Goal: Navigation & Orientation: Find specific page/section

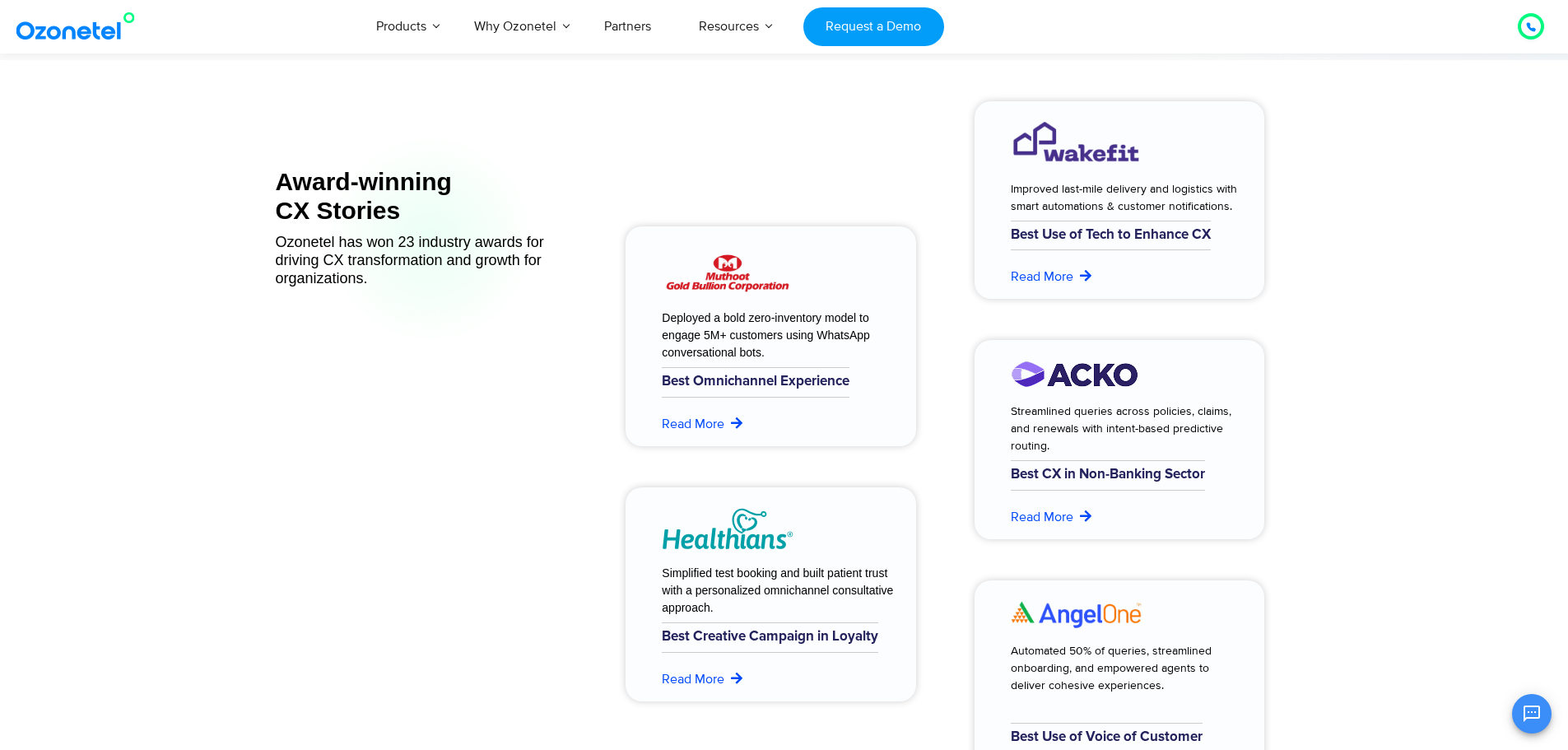
scroll to position [6459, 0]
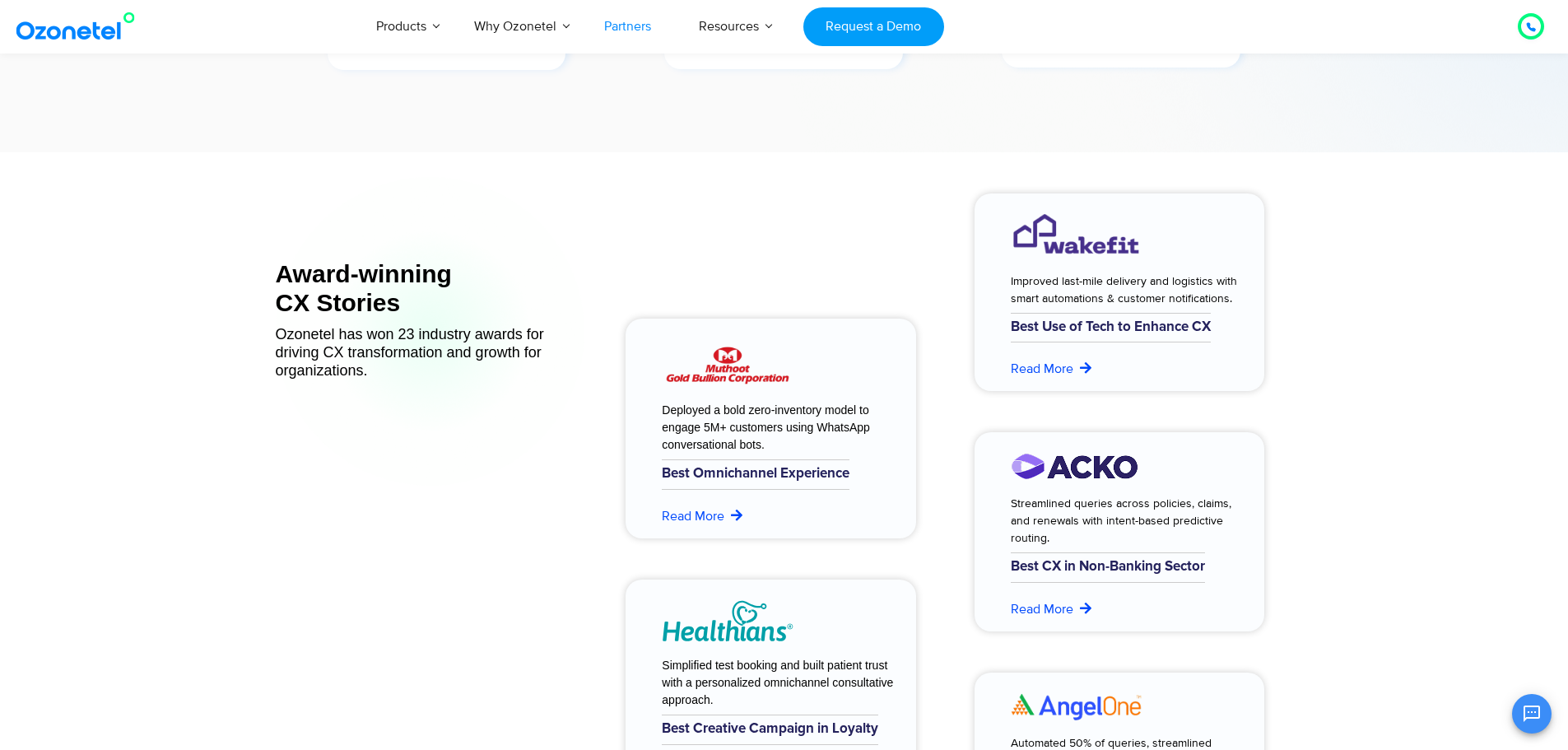
click at [637, 27] on link "Partners" at bounding box center [627, 26] width 95 height 54
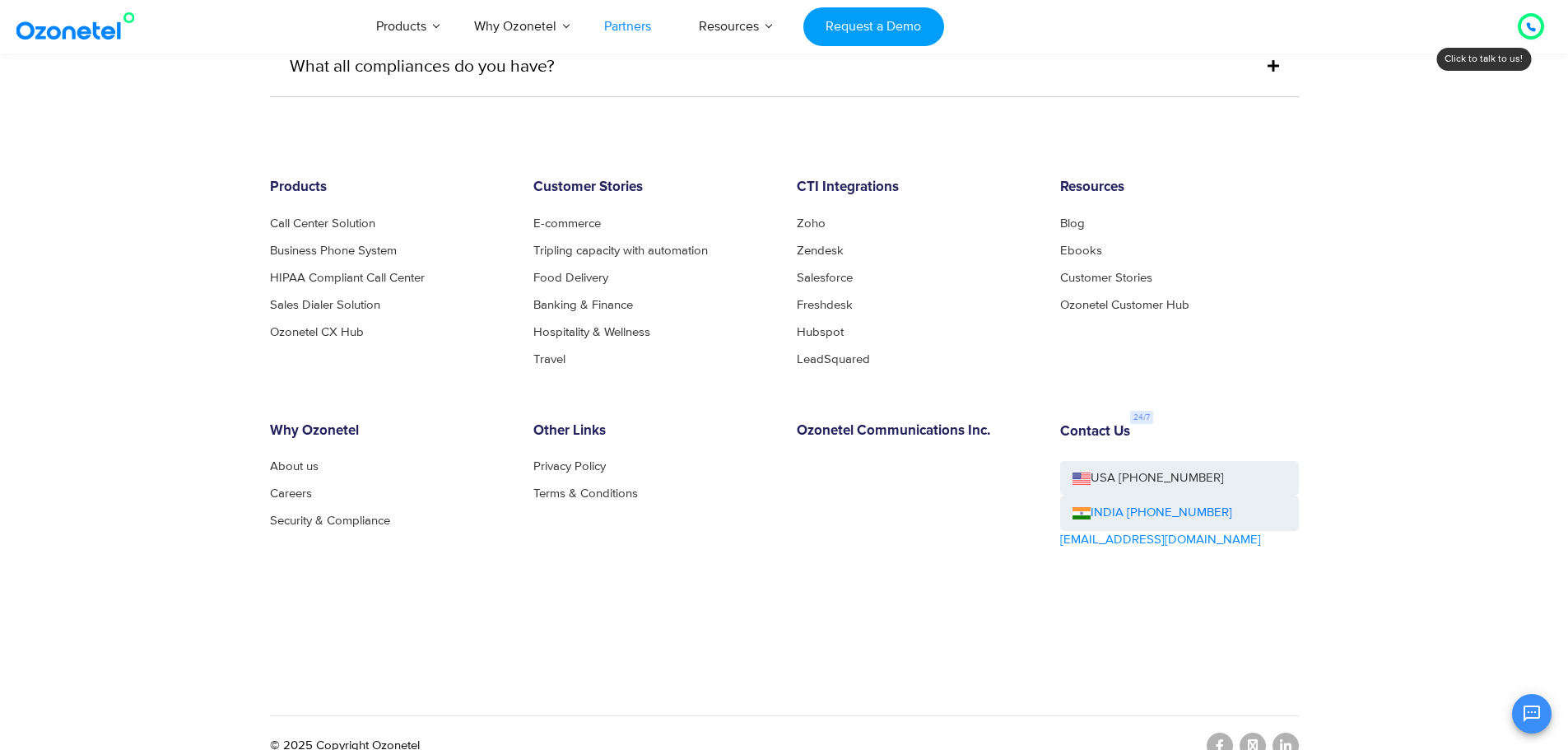
scroll to position [4517, 0]
click at [108, 36] on img at bounding box center [79, 26] width 133 height 29
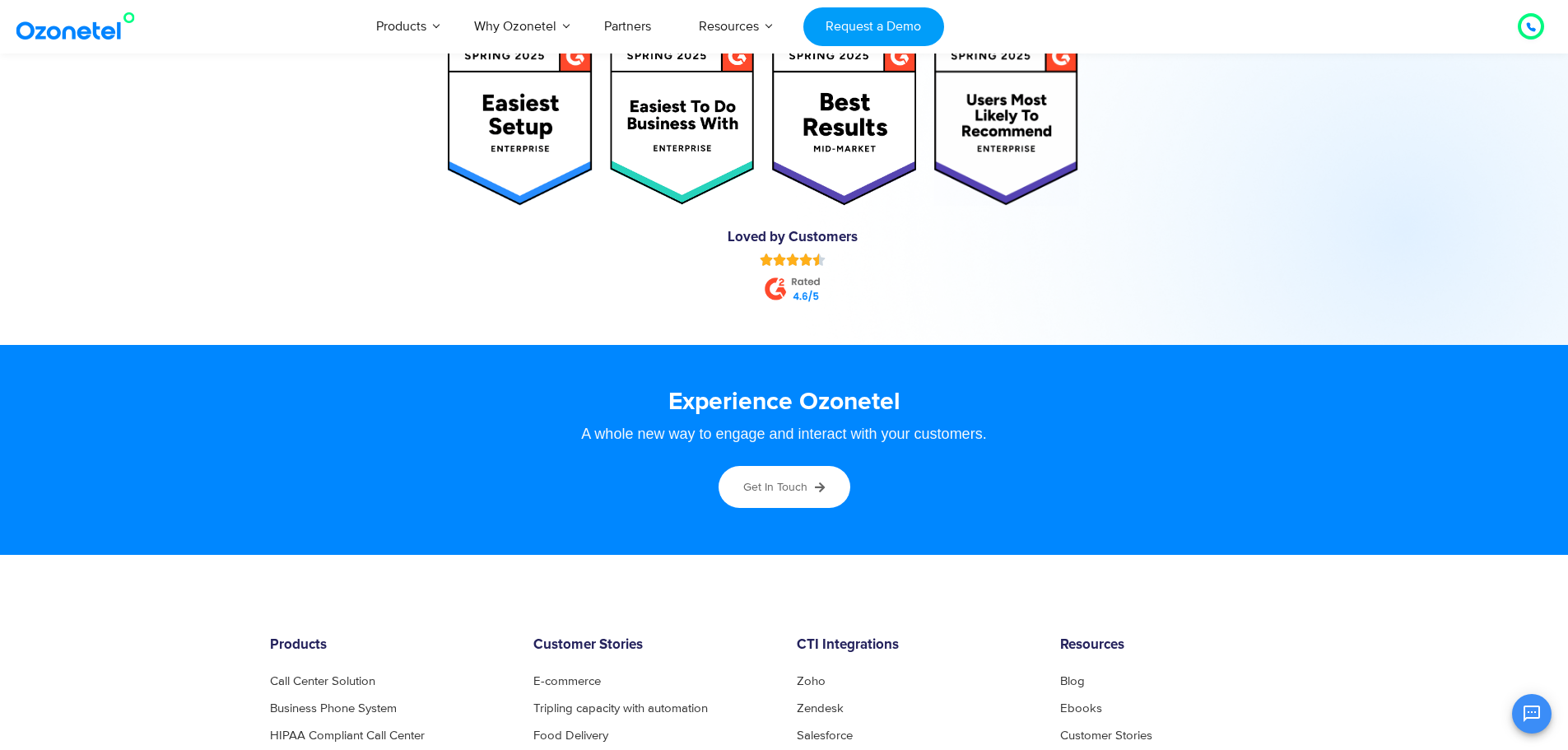
scroll to position [8436, 0]
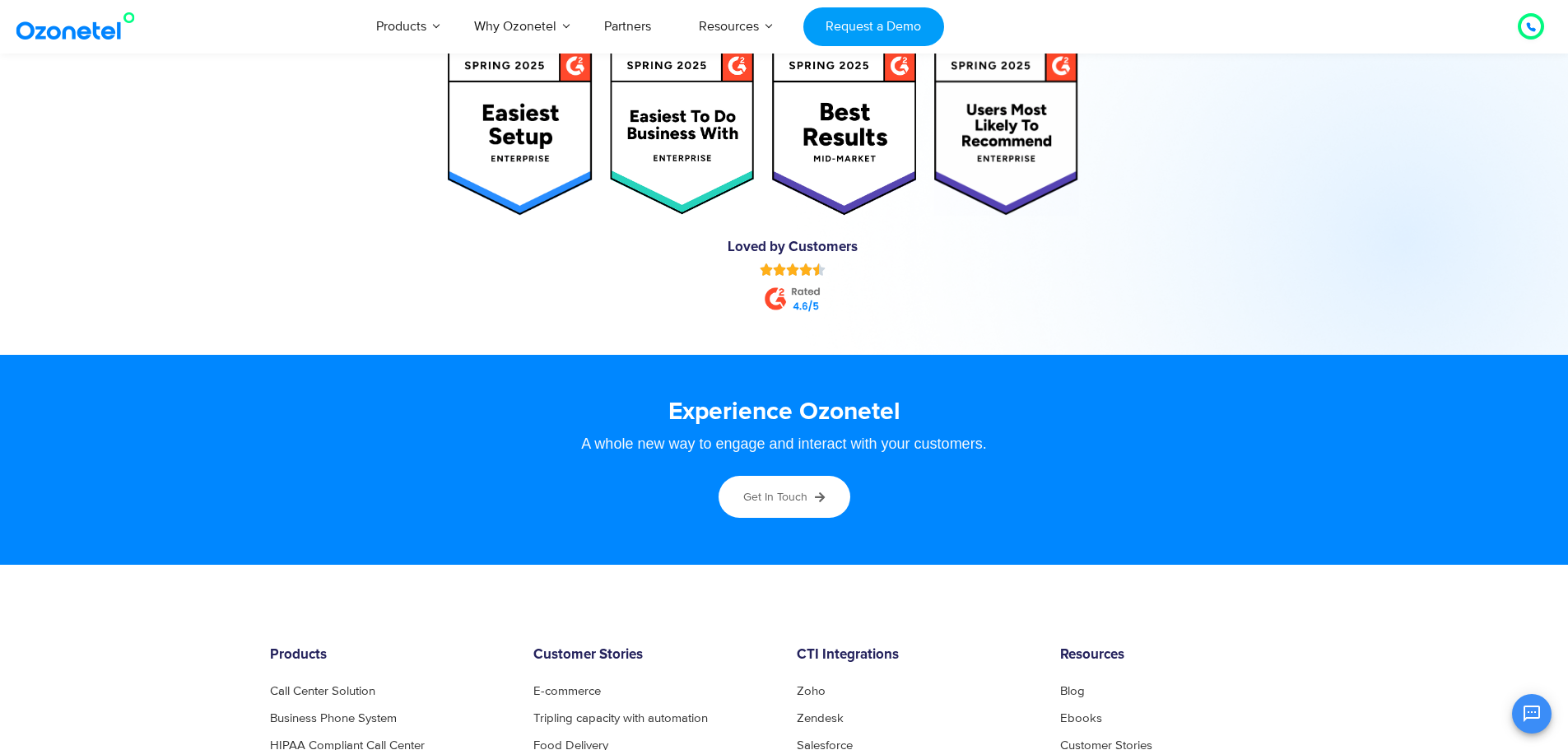
click at [765, 302] on img at bounding box center [793, 298] width 57 height 29
